Goal: Transaction & Acquisition: Purchase product/service

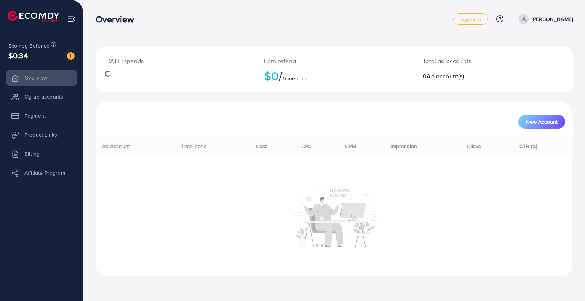
click at [21, 117] on li "Payment" at bounding box center [41, 115] width 83 height 15
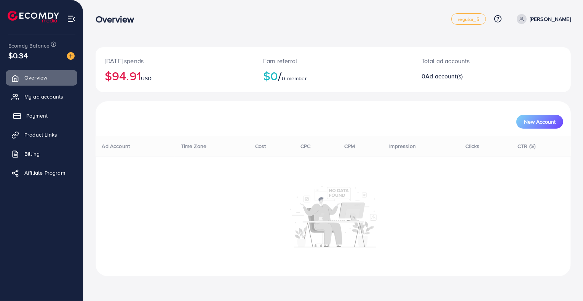
click at [34, 113] on span "Payment" at bounding box center [36, 116] width 21 height 8
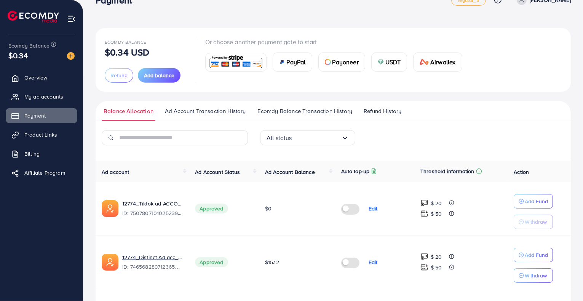
scroll to position [8, 0]
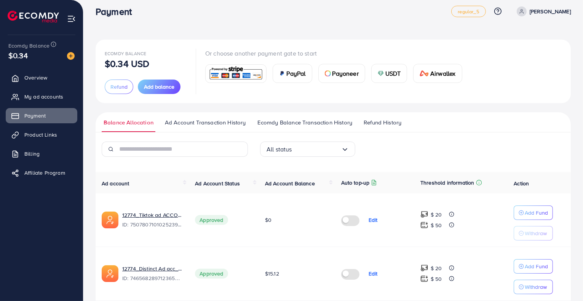
click at [386, 70] on span "USDT" at bounding box center [393, 73] width 16 height 9
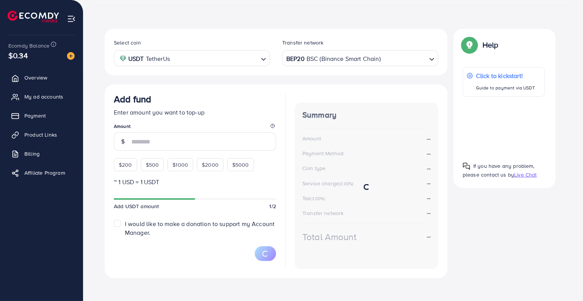
scroll to position [120, 0]
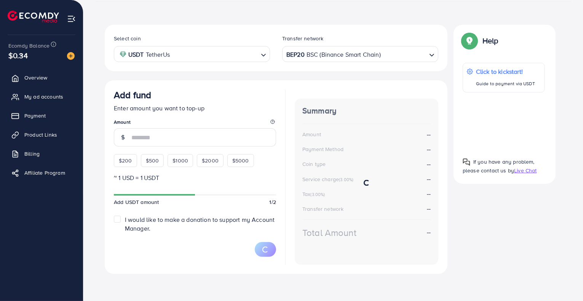
click at [343, 49] on div "BEP20 BSC (Binance Smart Chain)" at bounding box center [356, 53] width 142 height 13
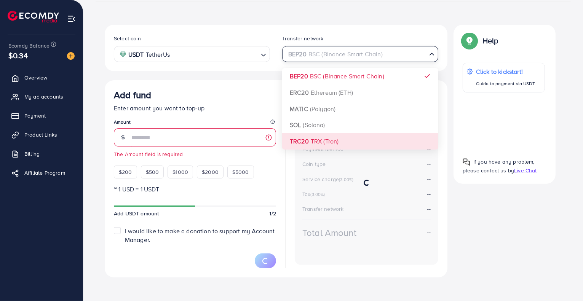
click at [339, 134] on div "Select coin USDT TetherUs Loading... Transfer network BEP20 BSC (Binance Smart …" at bounding box center [276, 151] width 343 height 253
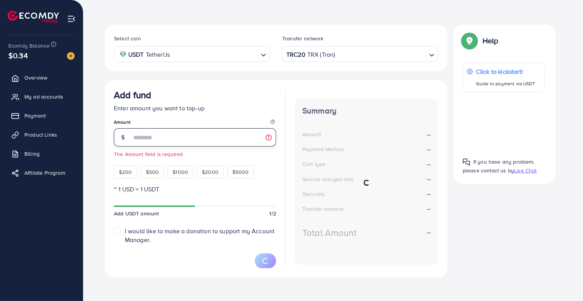
click at [187, 131] on input "number" at bounding box center [203, 137] width 145 height 18
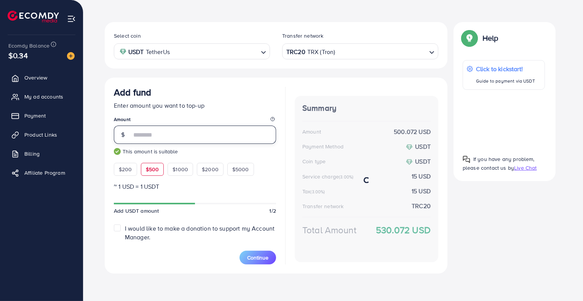
scroll to position [122, 0]
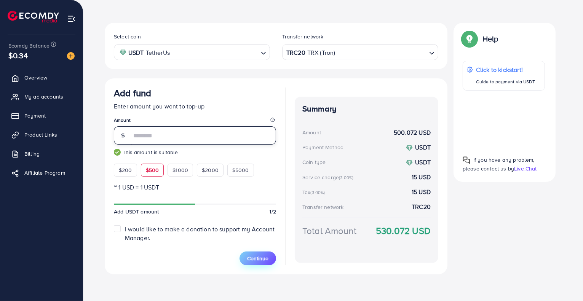
type input "***"
click at [254, 255] on span "Continue" at bounding box center [257, 259] width 21 height 8
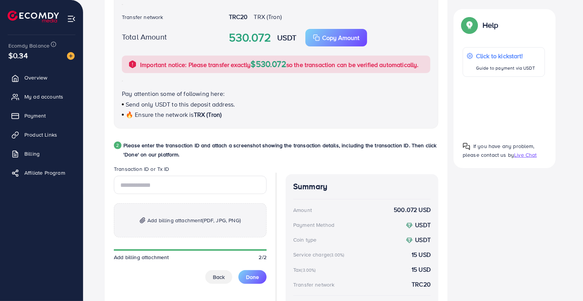
scroll to position [268, 0]
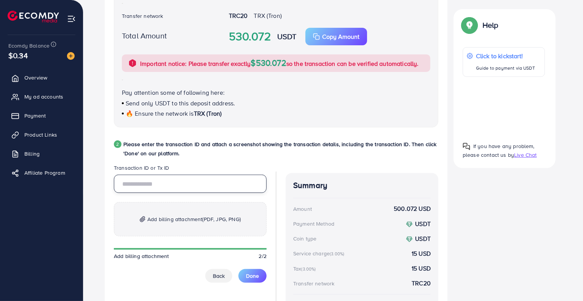
click at [215, 184] on input "text" at bounding box center [190, 184] width 153 height 18
paste input "**********"
type input "**********"
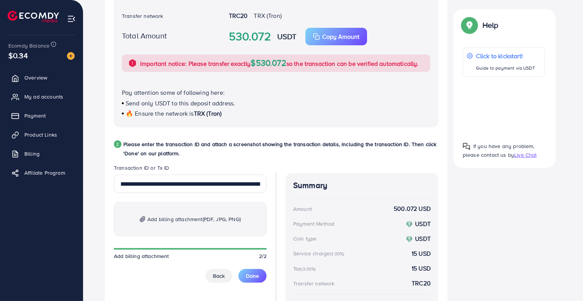
click at [211, 216] on span "(PDF, JPG, PNG)" at bounding box center [222, 219] width 38 height 8
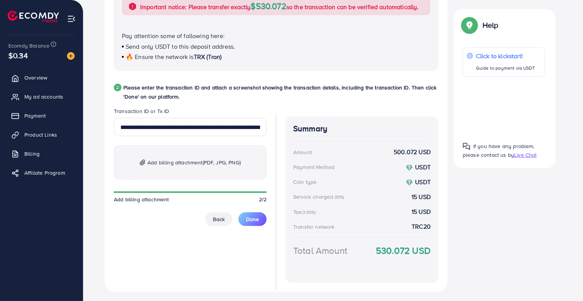
scroll to position [330, 0]
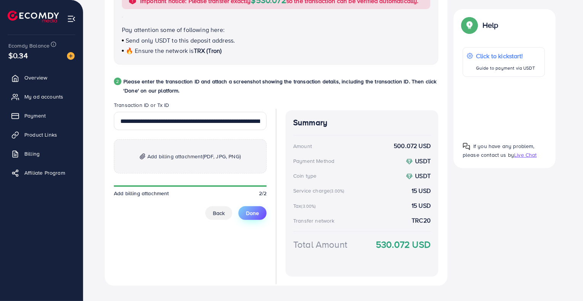
click at [257, 212] on span "Done" at bounding box center [252, 213] width 13 height 8
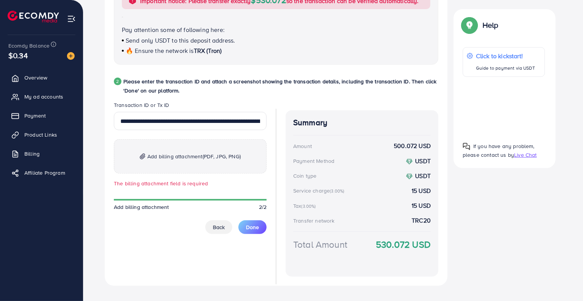
click at [204, 167] on p "Add billing attachment (PDF, JPG, PNG)" at bounding box center [190, 156] width 153 height 34
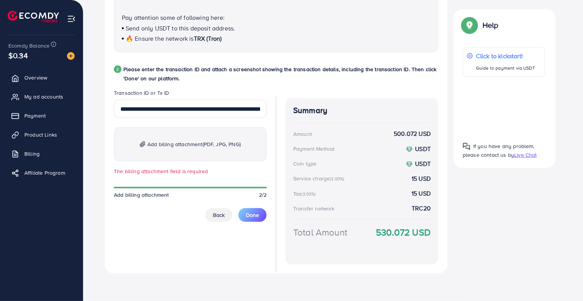
click at [182, 148] on span "Add billing attachment (PDF, JPG, PNG)" at bounding box center [193, 144] width 93 height 9
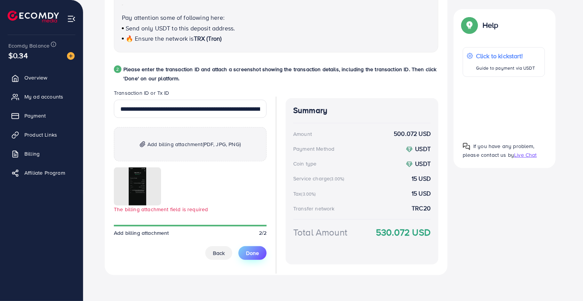
click at [251, 252] on span "Done" at bounding box center [252, 253] width 13 height 8
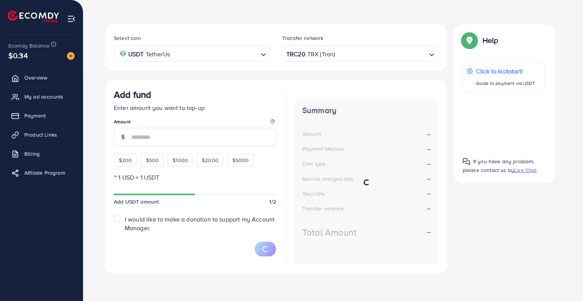
scroll to position [120, 0]
